Goal: Information Seeking & Learning: Learn about a topic

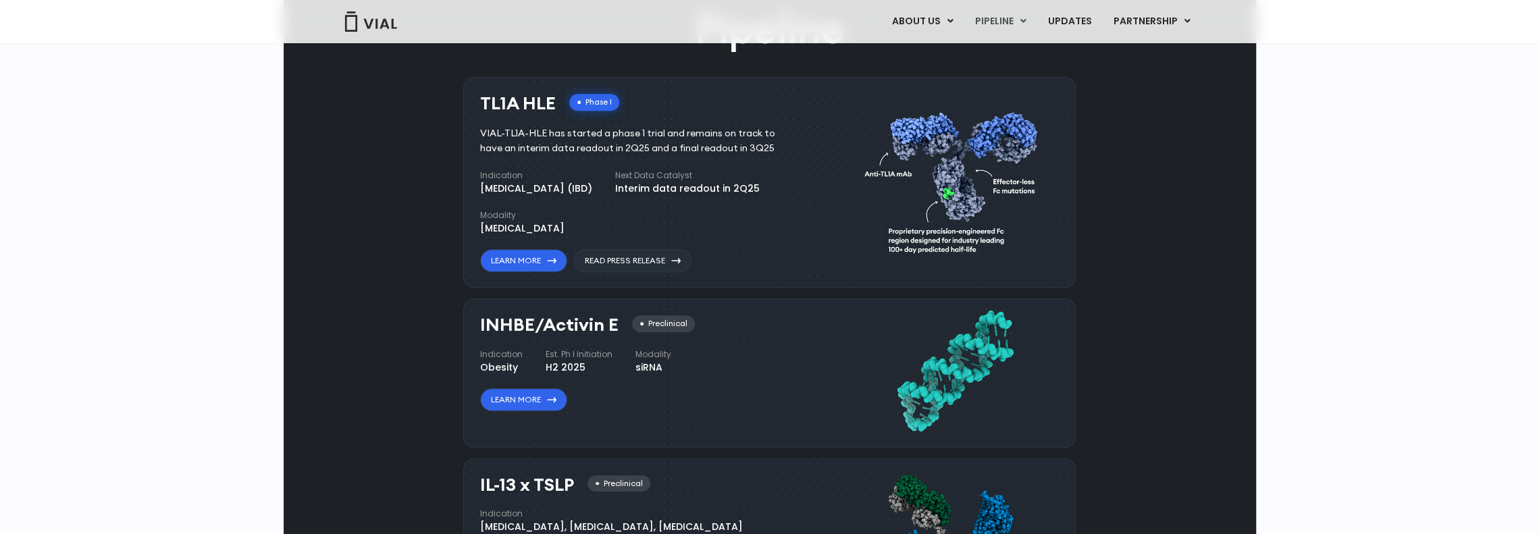
scroll to position [946, 0]
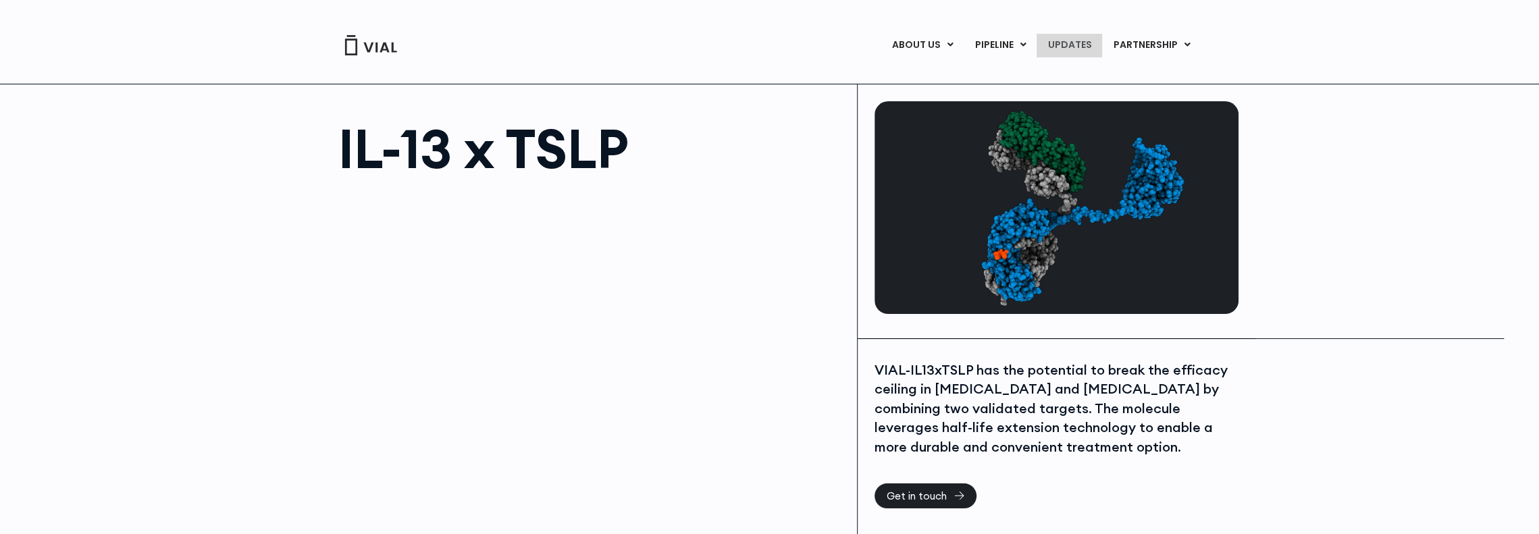
click at [1091, 46] on link "UPDATES" at bounding box center [1069, 45] width 65 height 23
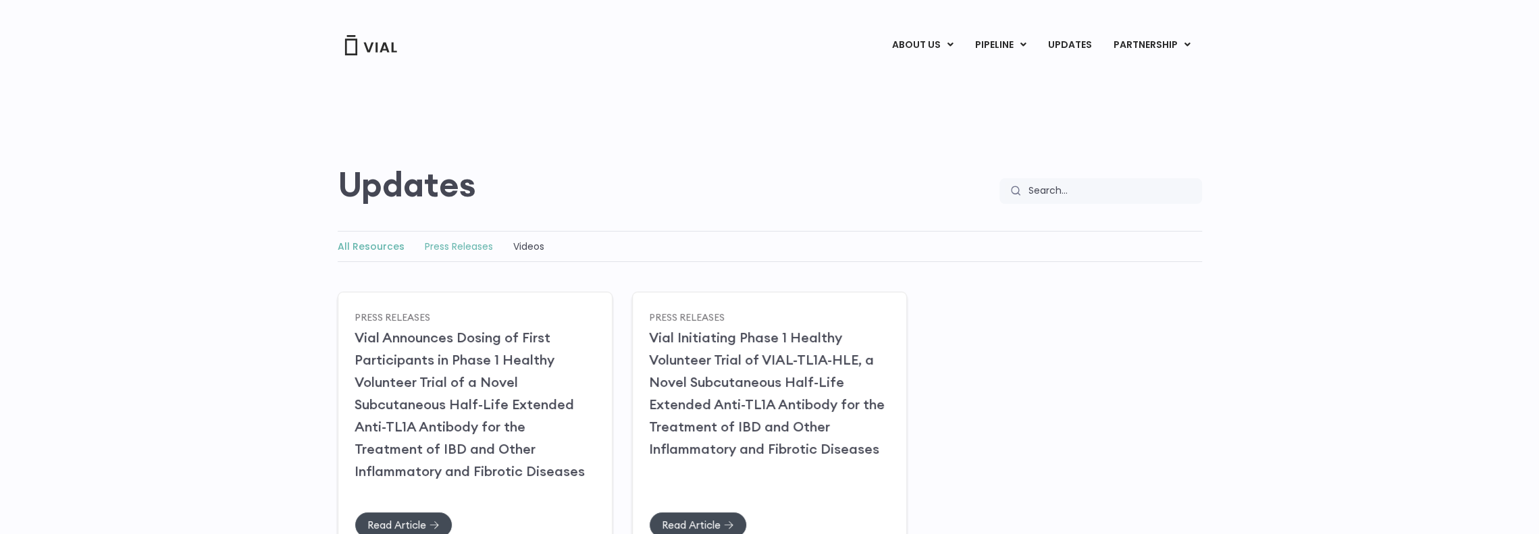
click at [442, 243] on link "Press Releases" at bounding box center [459, 247] width 68 height 14
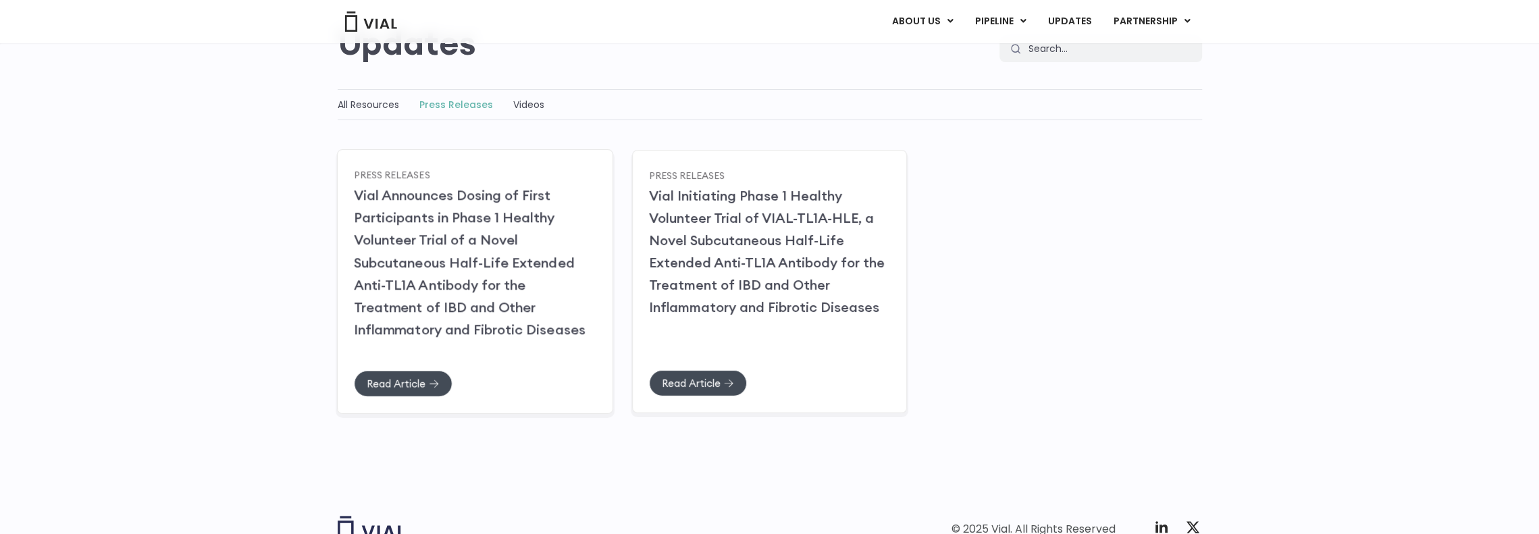
scroll to position [82, 0]
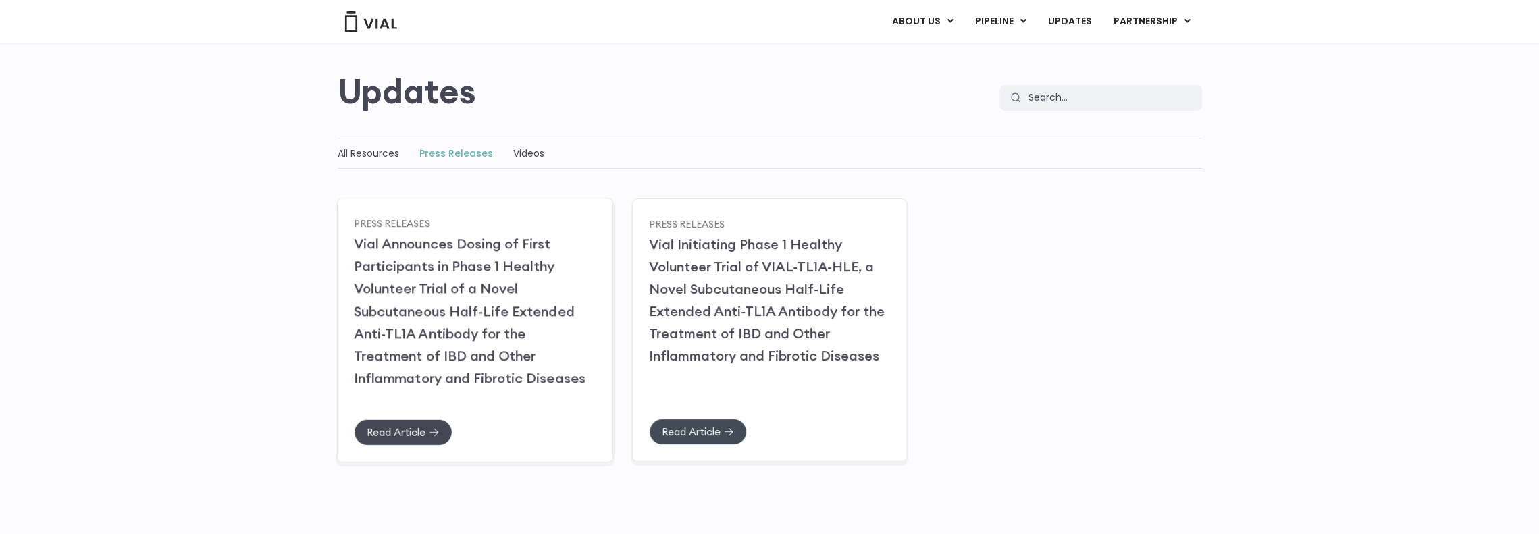
click at [395, 430] on span "Read Article" at bounding box center [396, 432] width 59 height 10
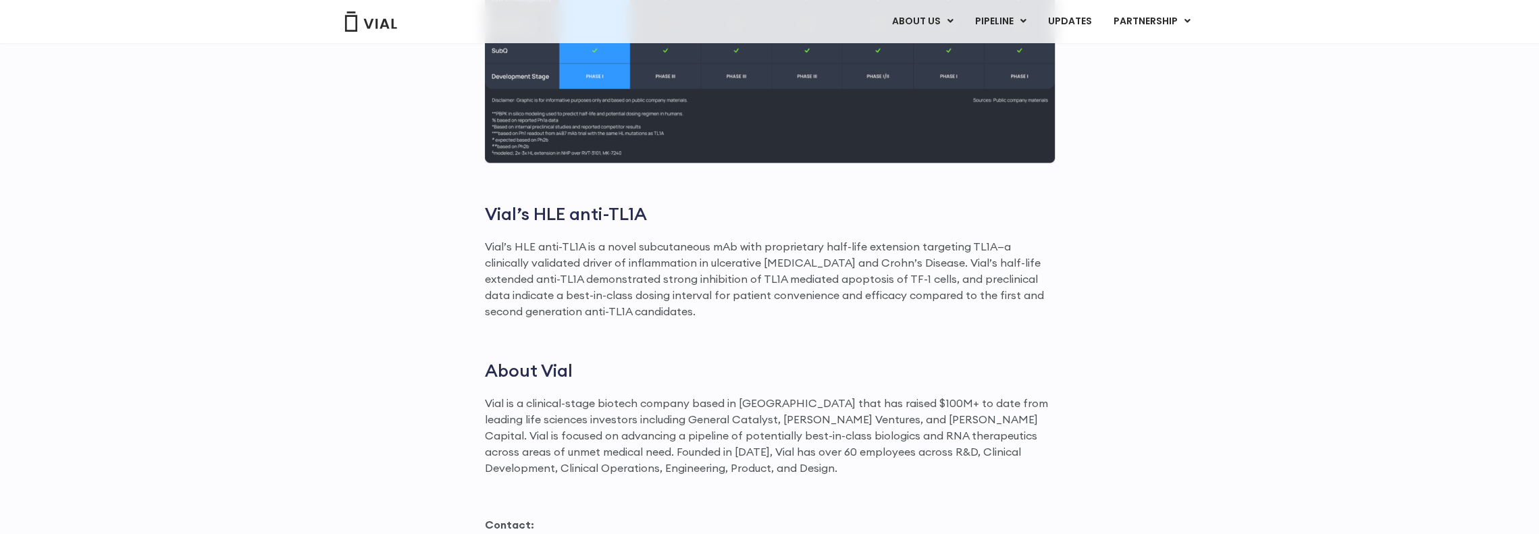
scroll to position [1534, 0]
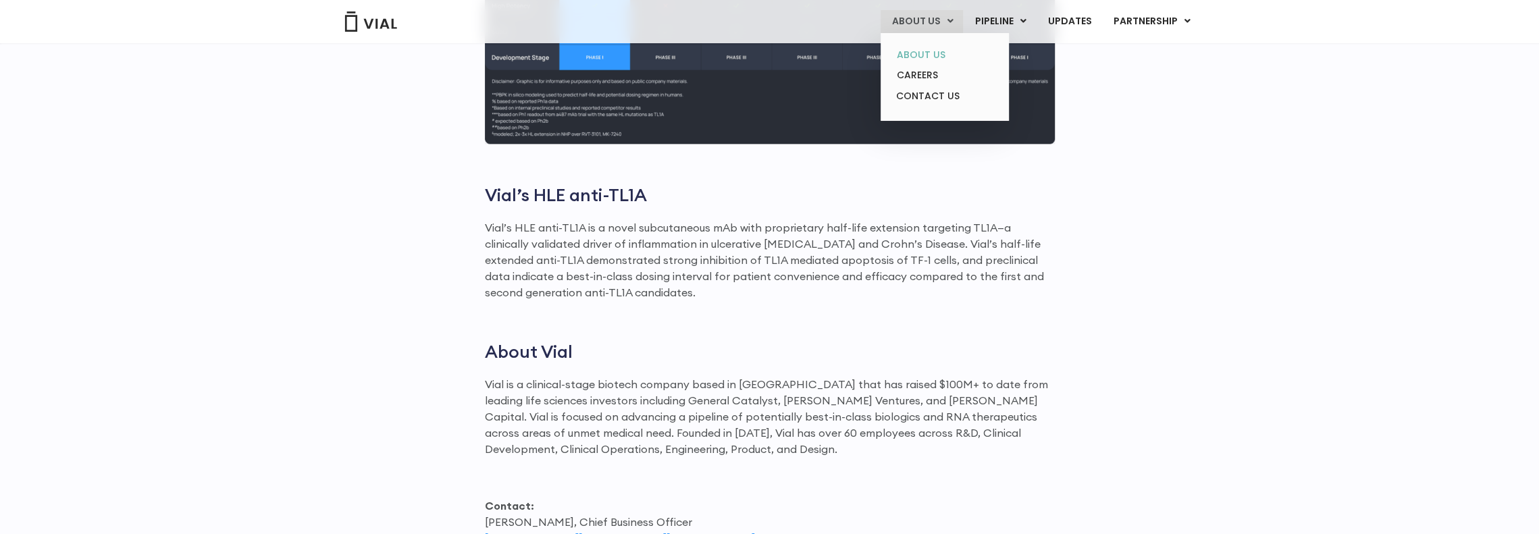
click at [914, 51] on link "ABOUT US" at bounding box center [944, 55] width 118 height 21
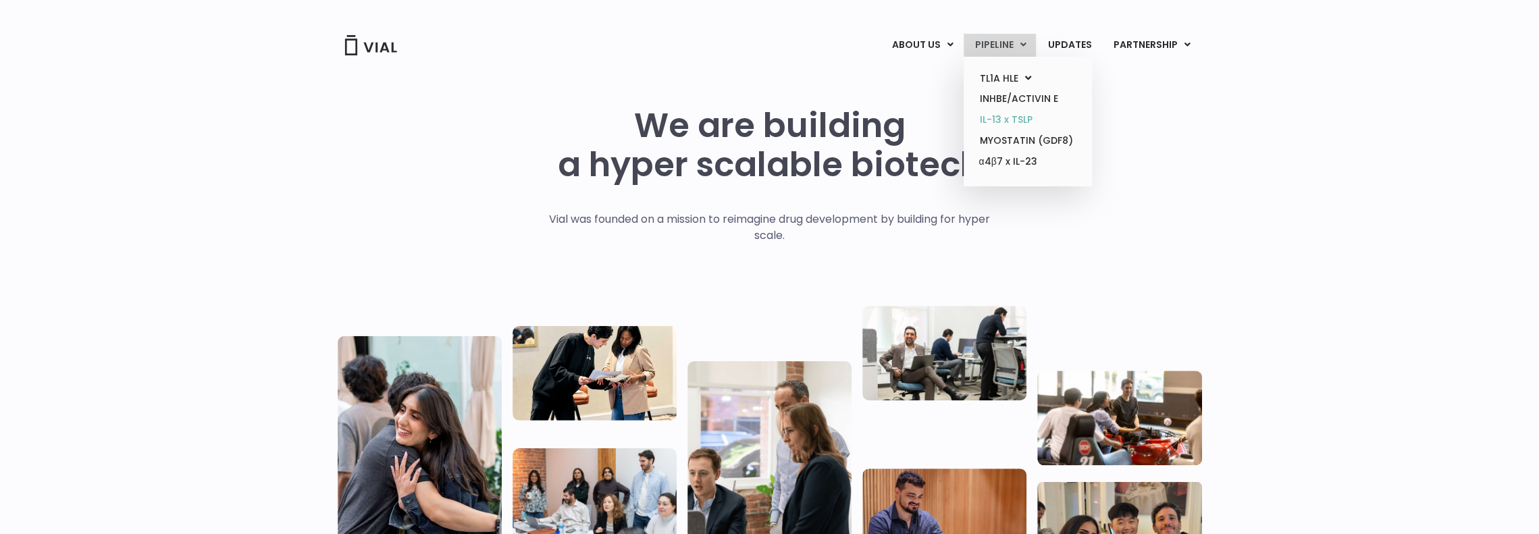
click at [995, 118] on link "IL-13 x TSLP" at bounding box center [1027, 119] width 118 height 21
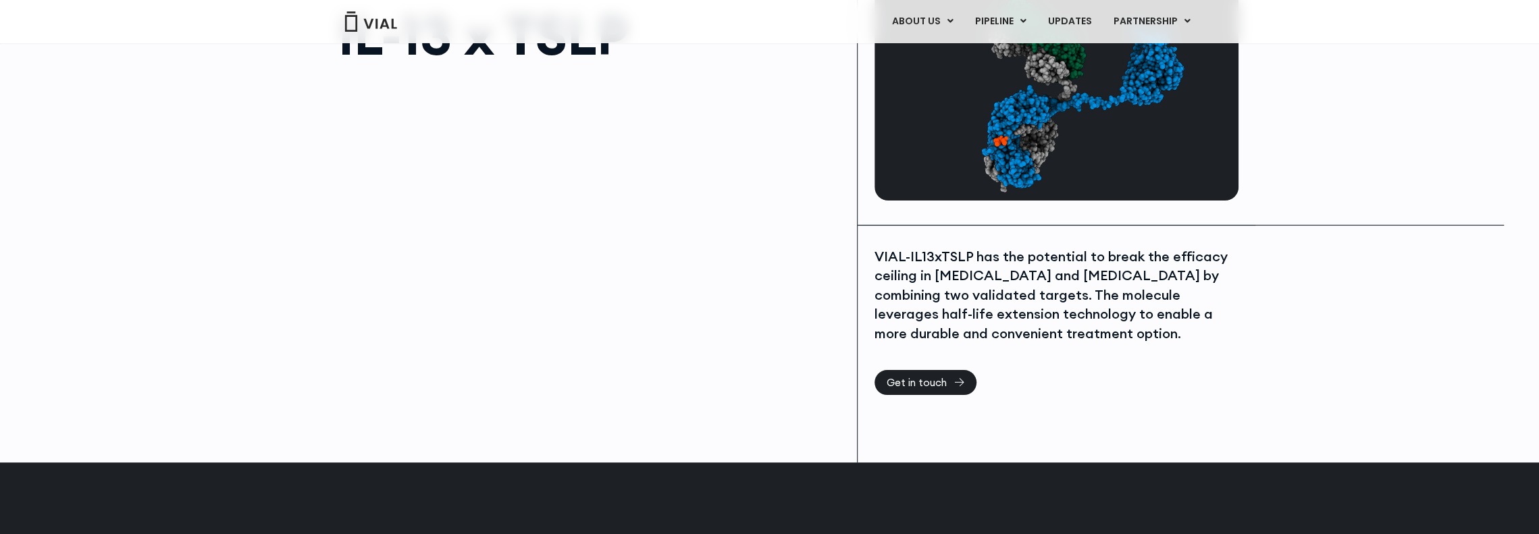
scroll to position [135, 0]
